Goal: Information Seeking & Learning: Learn about a topic

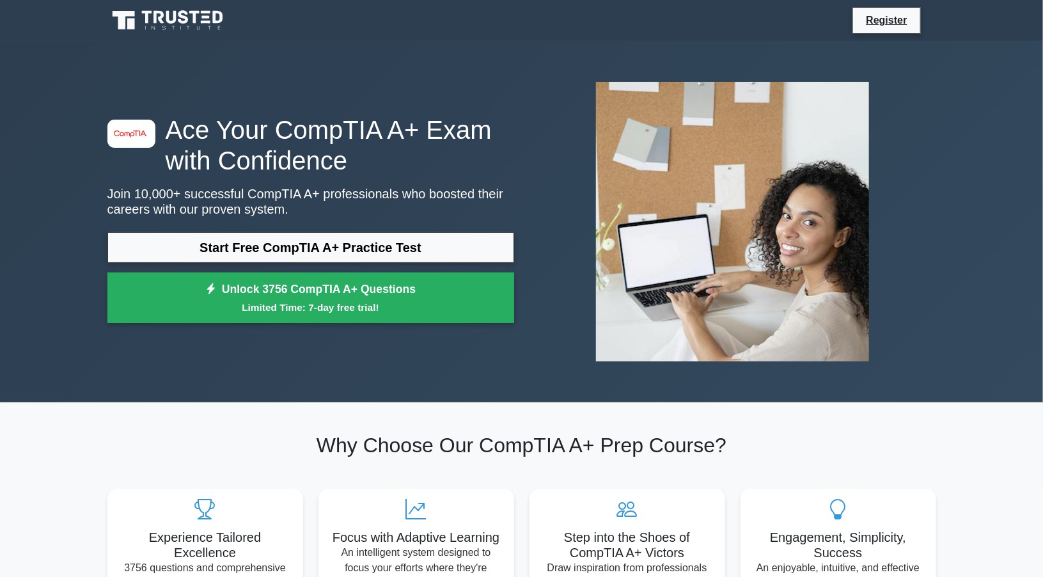
click at [410, 247] on link "Start Free CompTIA A+ Practice Test" at bounding box center [310, 247] width 407 height 31
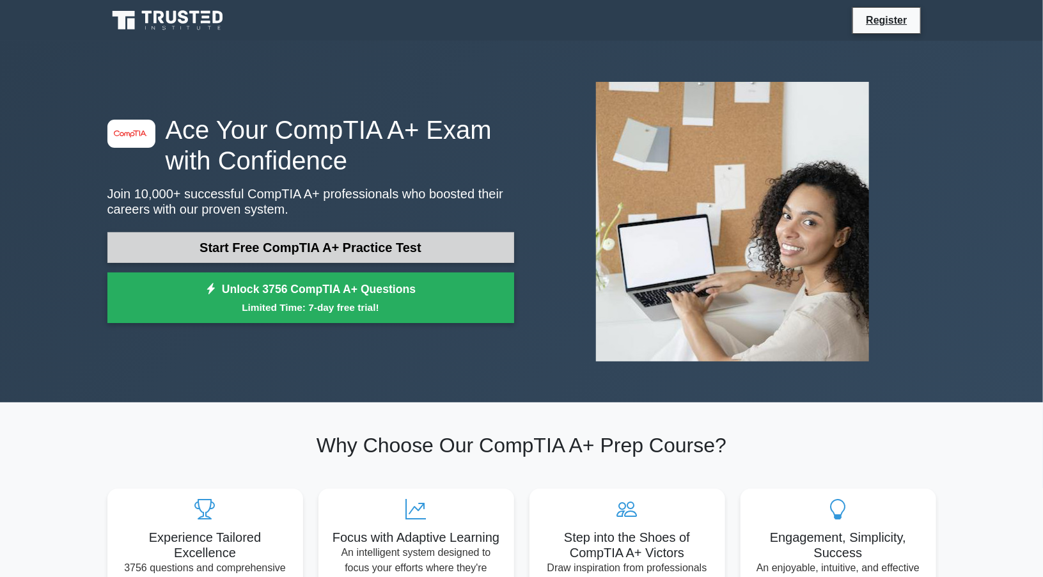
click at [366, 245] on link "Start Free CompTIA A+ Practice Test" at bounding box center [310, 247] width 407 height 31
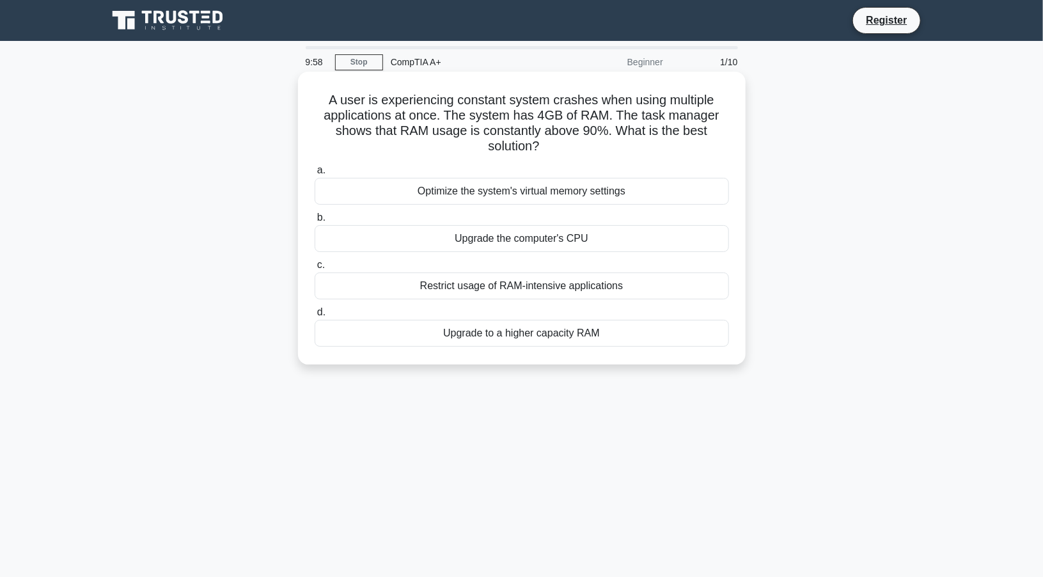
drag, startPoint x: 432, startPoint y: 186, endPoint x: 459, endPoint y: 129, distance: 63.5
click at [459, 129] on div "A user is experiencing constant system crashes when using multiple applications…" at bounding box center [521, 218] width 437 height 283
click at [452, 151] on h5 "A user is experiencing constant system crashes when using multiple applications…" at bounding box center [521, 123] width 417 height 63
click at [447, 196] on div "Optimize the system's virtual memory settings" at bounding box center [522, 191] width 414 height 27
click at [315, 175] on input "a. Optimize the system's virtual memory settings" at bounding box center [315, 170] width 0 height 8
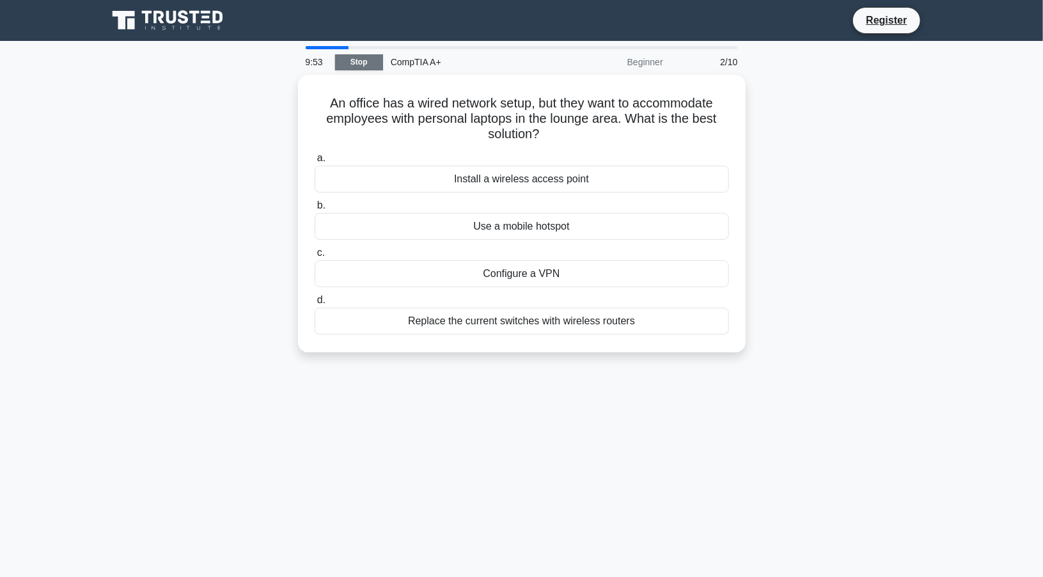
click at [354, 59] on link "Stop" at bounding box center [359, 62] width 48 height 16
